Goal: Transaction & Acquisition: Purchase product/service

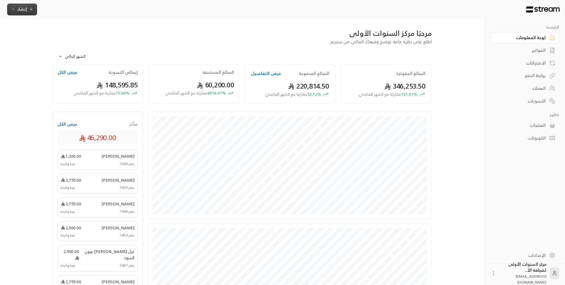
click at [28, 11] on span "إنشاء" at bounding box center [22, 8] width 23 height 7
click at [70, 36] on div "إنشاء فاتورة مرة واحدة بسهولة للمعاملات السريعة." at bounding box center [51, 37] width 75 height 12
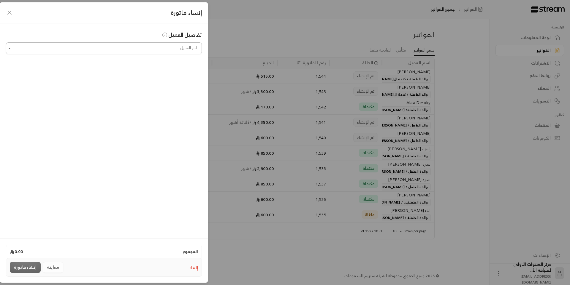
click at [122, 47] on input "اختر العميل" at bounding box center [104, 48] width 196 height 10
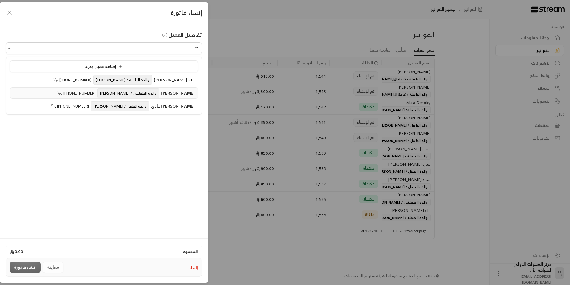
click at [139, 95] on span "والدة الطفلتين / [PERSON_NAME]" at bounding box center [128, 93] width 62 height 10
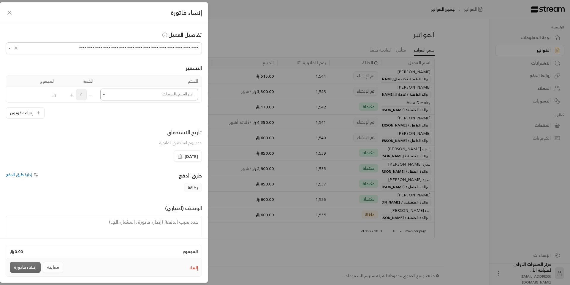
type input "**********"
click at [145, 95] on input "اختر العميل" at bounding box center [149, 95] width 98 height 10
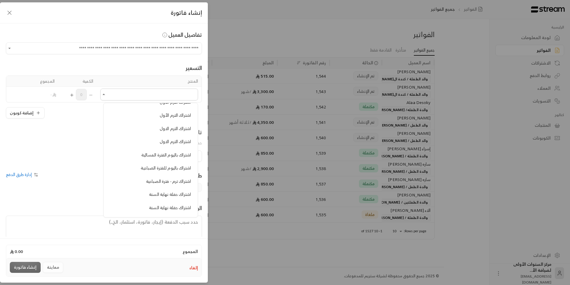
scroll to position [208, 0]
click at [160, 142] on span "اشتراك باليوم للفترة الصباحية" at bounding box center [166, 138] width 50 height 7
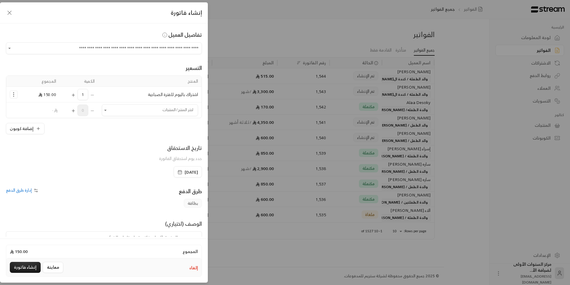
click at [75, 96] on icon "Selected Products" at bounding box center [73, 95] width 5 height 5
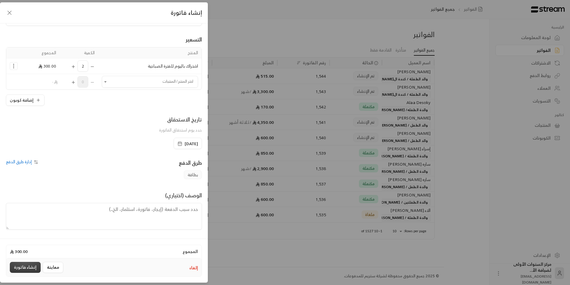
click at [33, 265] on button "إنشاء فاتورة" at bounding box center [25, 267] width 31 height 11
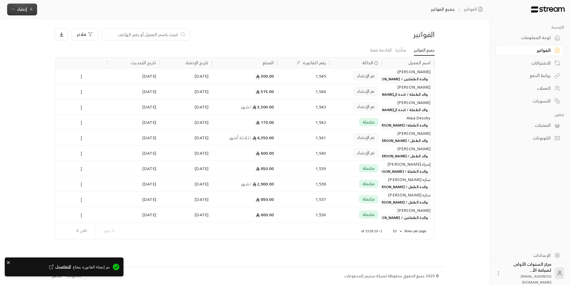
click at [14, 7] on icon "button" at bounding box center [13, 9] width 5 height 5
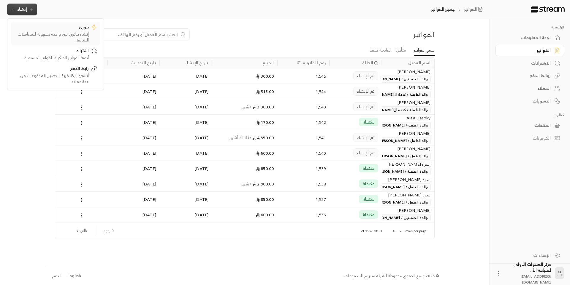
click at [82, 32] on div "إنشاء فاتورة مرة واحدة بسهولة للمعاملات السريعة." at bounding box center [51, 37] width 75 height 12
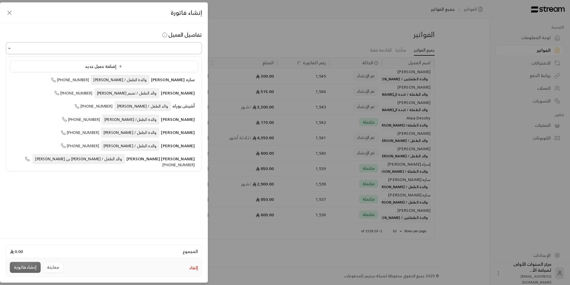
click at [140, 49] on input "اختر العميل" at bounding box center [104, 48] width 196 height 10
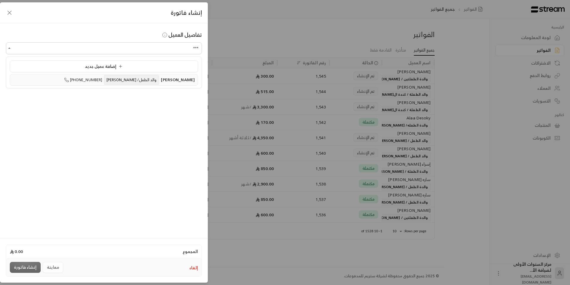
click at [102, 80] on span "[PHONE_NUMBER]" at bounding box center [83, 80] width 38 height 7
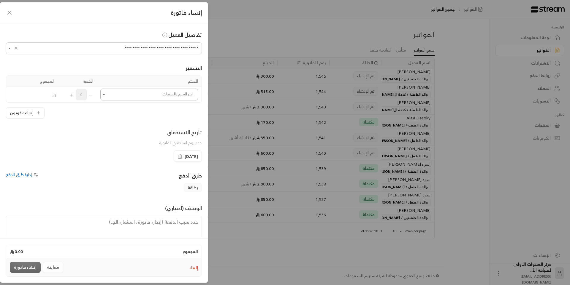
type input "**********"
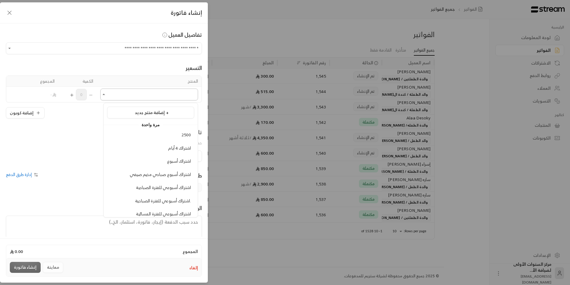
click at [139, 93] on input "اختر العميل" at bounding box center [149, 95] width 98 height 10
click at [164, 112] on span "إضافة منتج جديد +" at bounding box center [152, 112] width 34 height 7
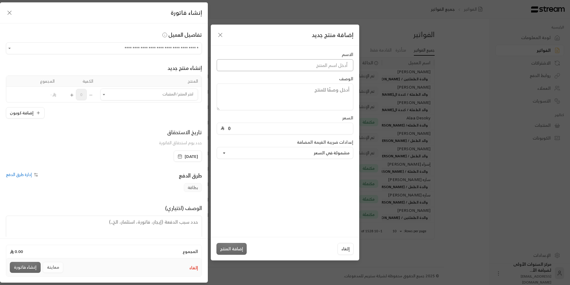
click at [320, 64] on input at bounding box center [285, 65] width 136 height 12
type input "ف"
click at [257, 126] on input "0" at bounding box center [286, 128] width 125 height 11
click at [327, 67] on input at bounding box center [285, 65] width 136 height 12
type input "فرق رسوم تسجيل"
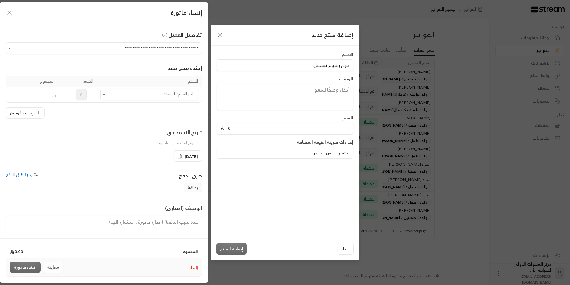
click at [252, 132] on input "0" at bounding box center [286, 128] width 125 height 11
type input "1400"
click at [295, 66] on input "فرق رسوم تسجيل" at bounding box center [285, 65] width 136 height 12
type input "فرق رسوم تسجيل صباحي"
click at [279, 153] on button "مشمولة في السعر" at bounding box center [285, 153] width 136 height 12
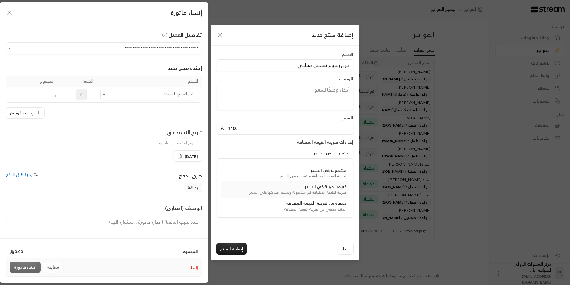
click at [293, 194] on div "ضريبة القيمة المضافة غير مشمولة وسيتم إضافتها على السعر" at bounding box center [284, 193] width 123 height 6
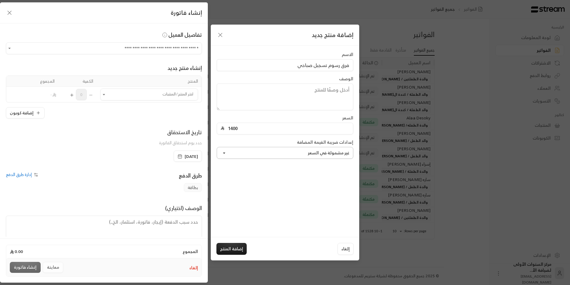
click at [302, 156] on button "غير مشمولة في السعر" at bounding box center [285, 153] width 136 height 12
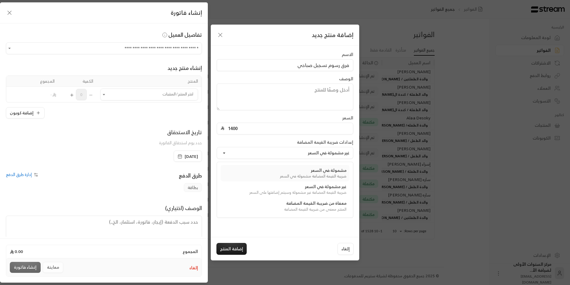
click at [306, 175] on div "ضريبة القيمة المضافة مشمولة في السعر" at bounding box center [284, 177] width 123 height 6
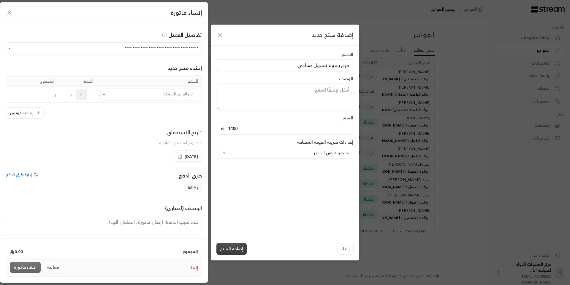
click at [234, 247] on button "إضافة المنتج" at bounding box center [231, 249] width 30 height 12
type input "0"
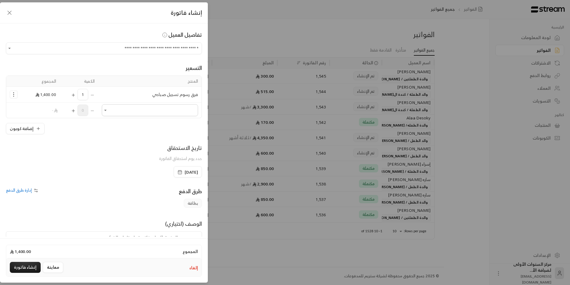
scroll to position [28, 0]
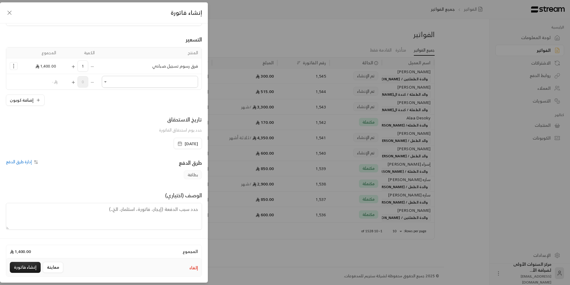
click at [185, 143] on span "[DATE]" at bounding box center [191, 144] width 13 height 6
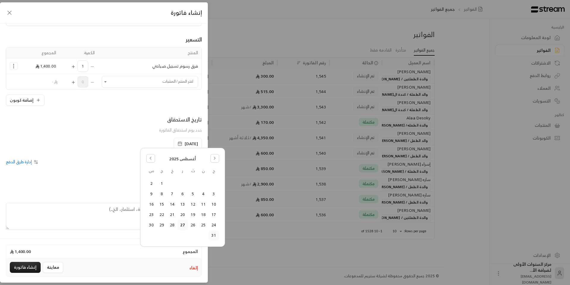
click at [213, 237] on button "31" at bounding box center [214, 236] width 10 height 10
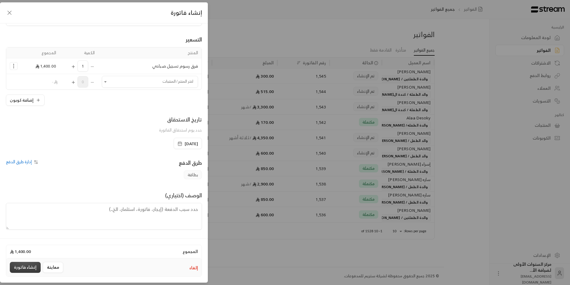
click at [31, 264] on button "إنشاء فاتورة" at bounding box center [25, 267] width 31 height 11
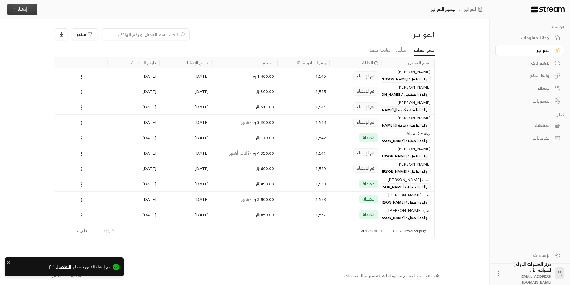
click at [30, 10] on icon "button" at bounding box center [31, 9] width 5 height 5
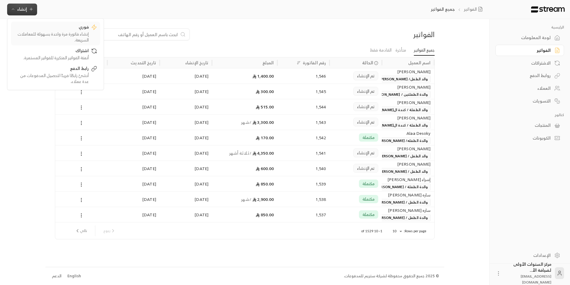
click at [71, 37] on div "إنشاء فاتورة مرة واحدة بسهولة للمعاملات السريعة." at bounding box center [51, 37] width 75 height 12
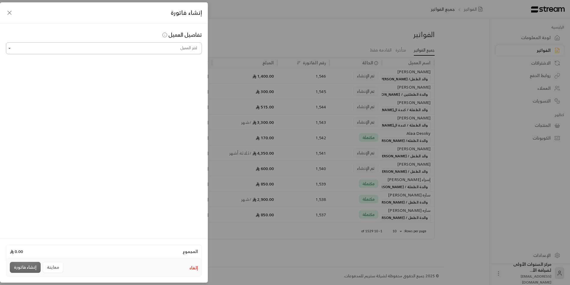
click at [148, 48] on input "اختر العميل" at bounding box center [104, 48] width 196 height 10
click at [152, 85] on li "[PERSON_NAME] الطفل/ [PERSON_NAME] [PHONE_NUMBER]" at bounding box center [104, 80] width 188 height 12
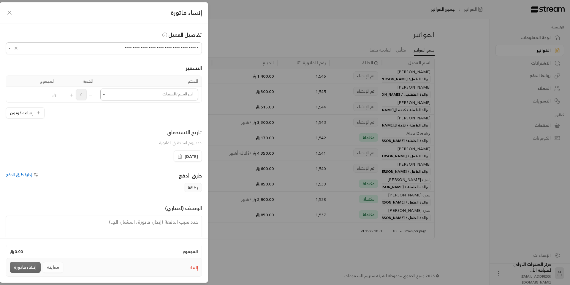
type input "**********"
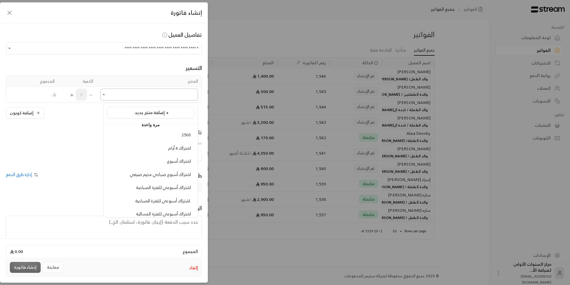
click at [167, 94] on input "اختر العميل" at bounding box center [149, 95] width 98 height 10
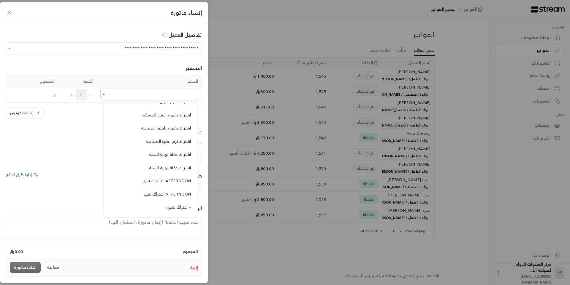
scroll to position [208, 0]
click at [168, 137] on span "اشتراك باليوم للفترة الصباحية" at bounding box center [166, 138] width 50 height 7
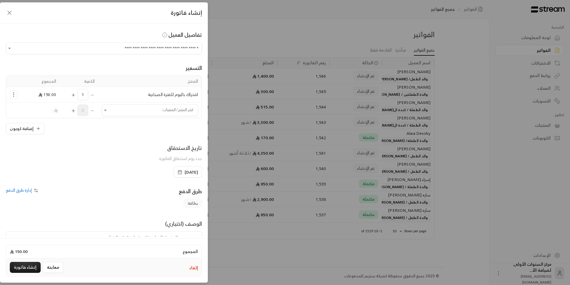
click at [76, 93] on icon "Selected Products" at bounding box center [73, 95] width 5 height 5
click at [22, 270] on button "إنشاء فاتورة" at bounding box center [25, 267] width 31 height 11
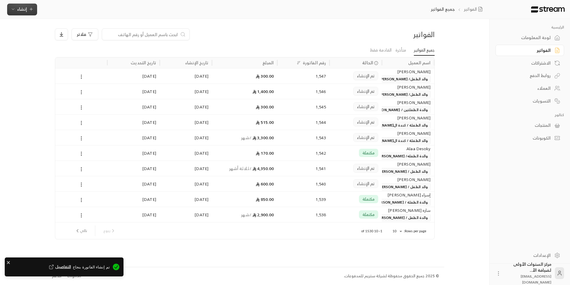
click at [25, 8] on span "إنشاء" at bounding box center [22, 8] width 10 height 7
click at [70, 38] on div "إنشاء فاتورة مرة واحدة بسهولة للمعاملات السريعة." at bounding box center [51, 37] width 75 height 12
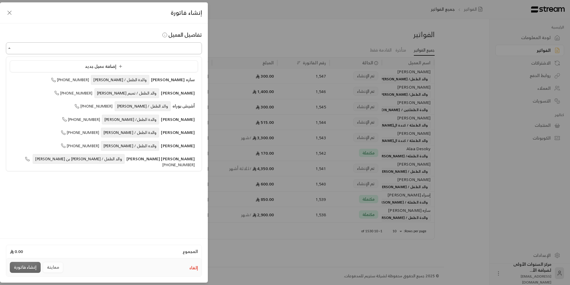
click at [154, 49] on input "اختر العميل" at bounding box center [104, 48] width 196 height 10
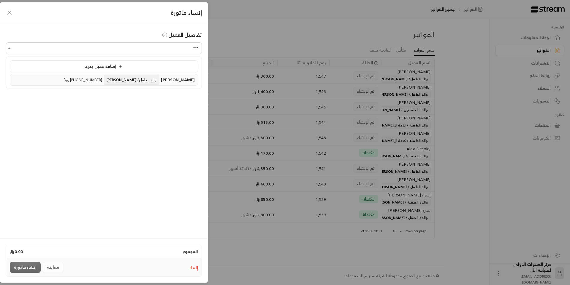
click at [102, 81] on span "[PHONE_NUMBER]" at bounding box center [83, 80] width 38 height 7
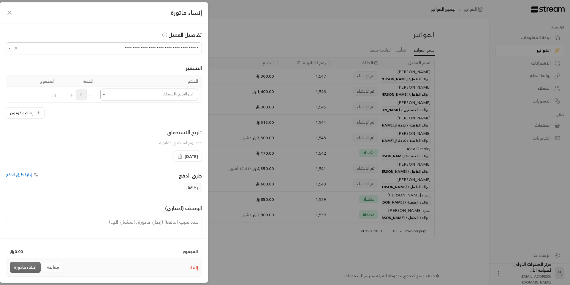
type input "**********"
click at [142, 92] on input "اختر العميل" at bounding box center [149, 95] width 98 height 10
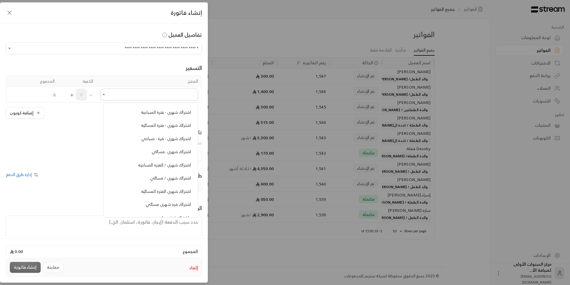
scroll to position [475, 0]
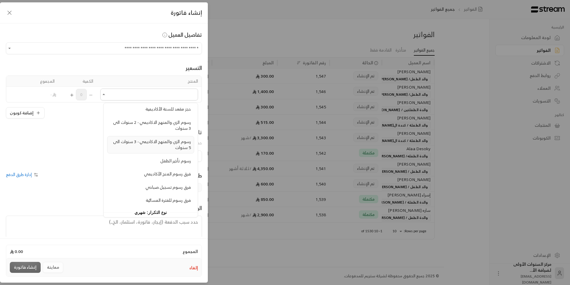
click at [168, 141] on span "رسوم الزي والمنهج الاكاديمي - 3 سنوات الى 5 سنوات" at bounding box center [152, 145] width 78 height 14
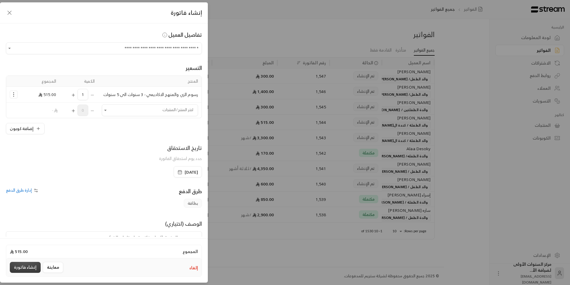
click at [25, 263] on button "إنشاء فاتورة" at bounding box center [25, 267] width 31 height 11
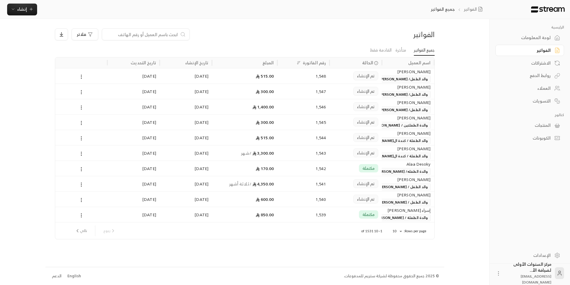
click at [338, 36] on div "فلاتر" at bounding box center [196, 34] width 289 height 12
click at [372, 50] on link "القادمة فقط" at bounding box center [381, 50] width 22 height 11
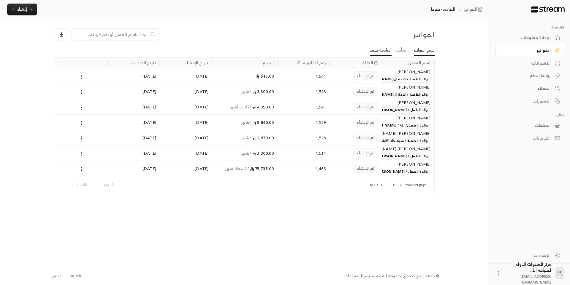
click at [423, 53] on link "جميع الفواتير" at bounding box center [424, 50] width 21 height 11
